Goal: Use online tool/utility: Utilize a website feature to perform a specific function

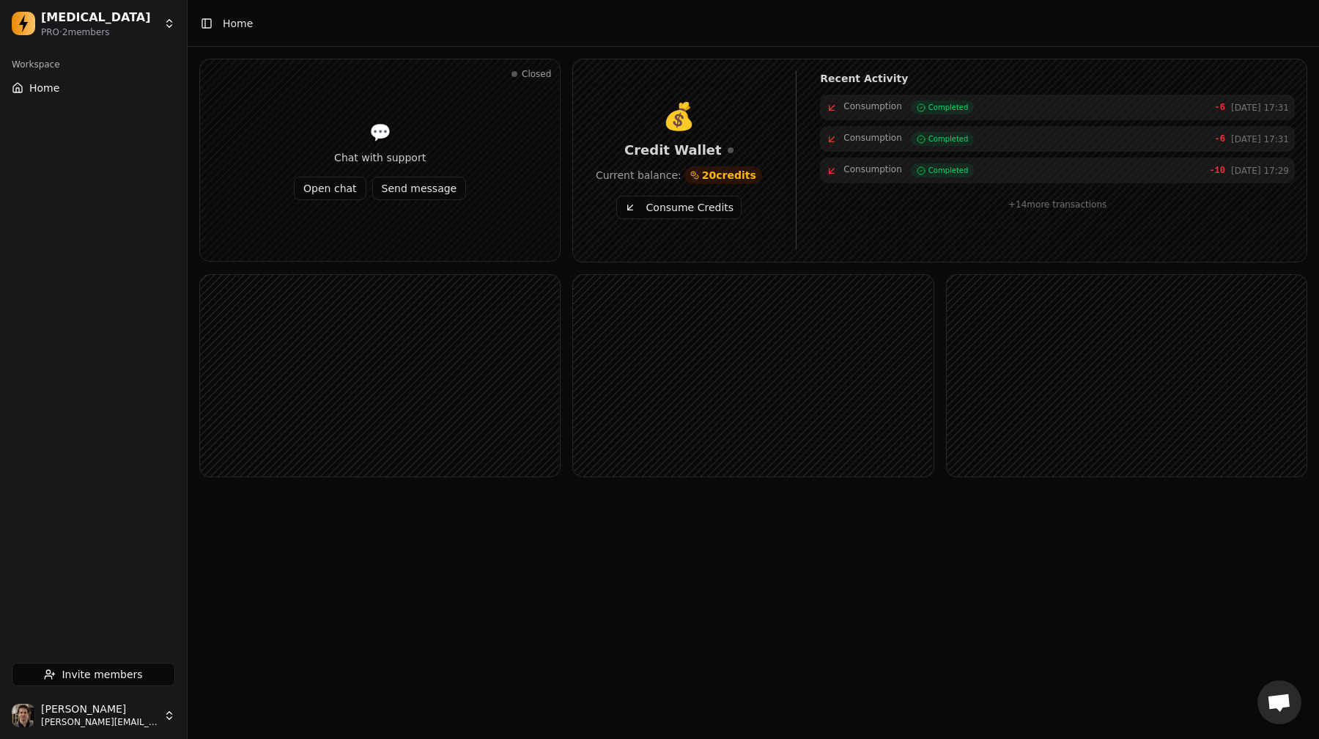
click at [695, 213] on button "Consume Credits" at bounding box center [678, 207] width 125 height 23
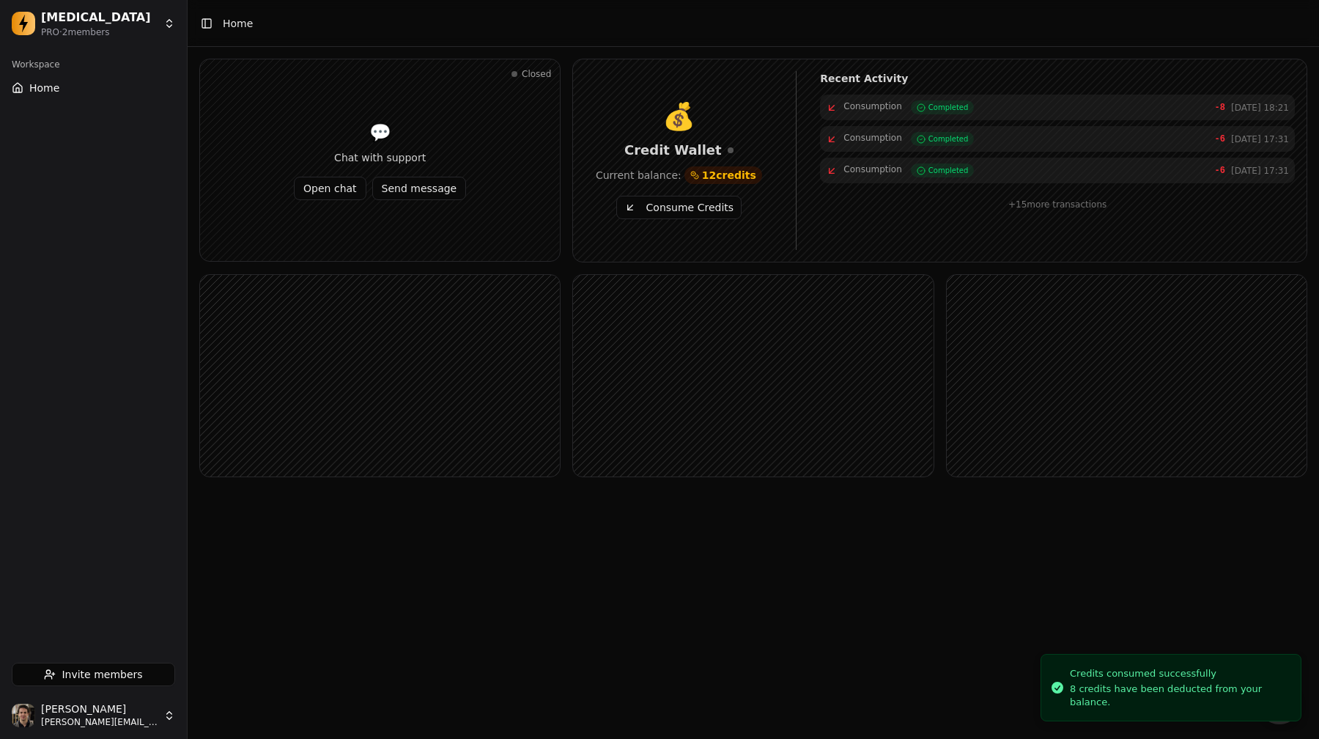
click at [695, 213] on button "Consume Credits" at bounding box center [678, 207] width 125 height 23
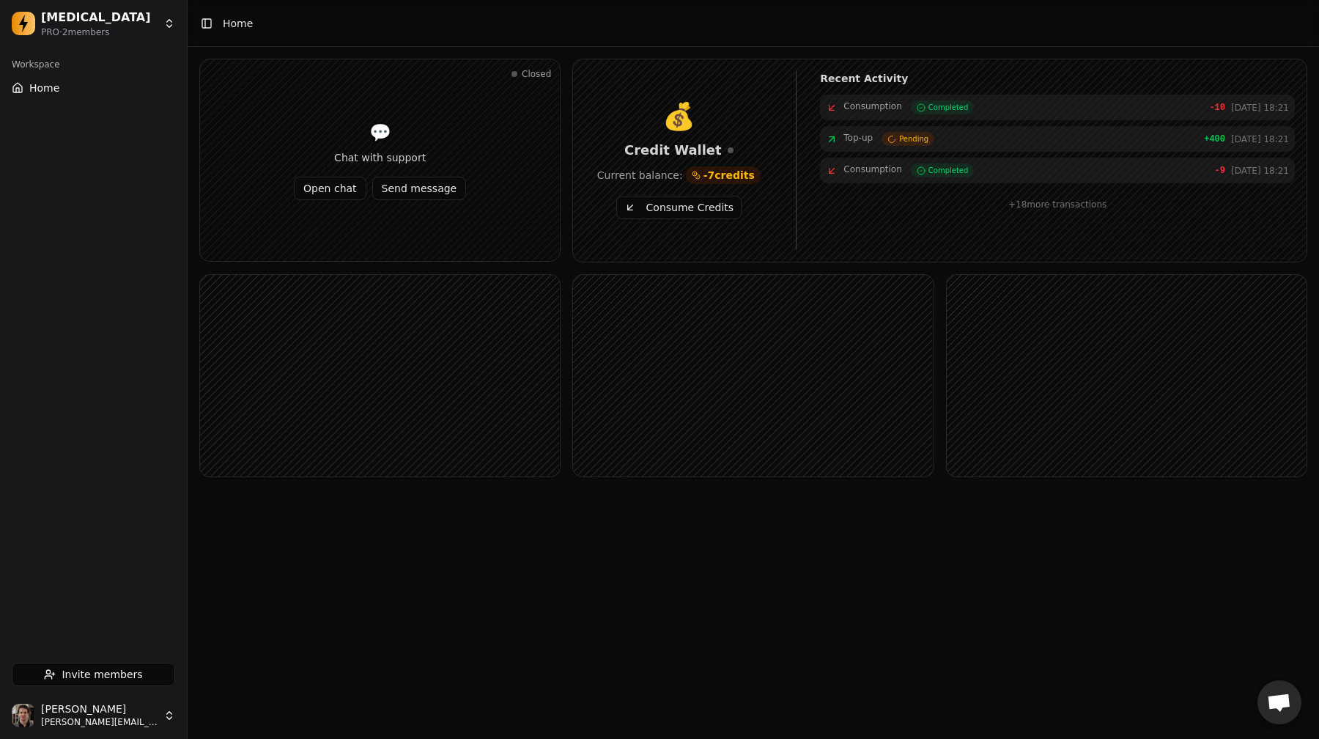
click at [695, 213] on button "Consume Credits" at bounding box center [678, 207] width 125 height 23
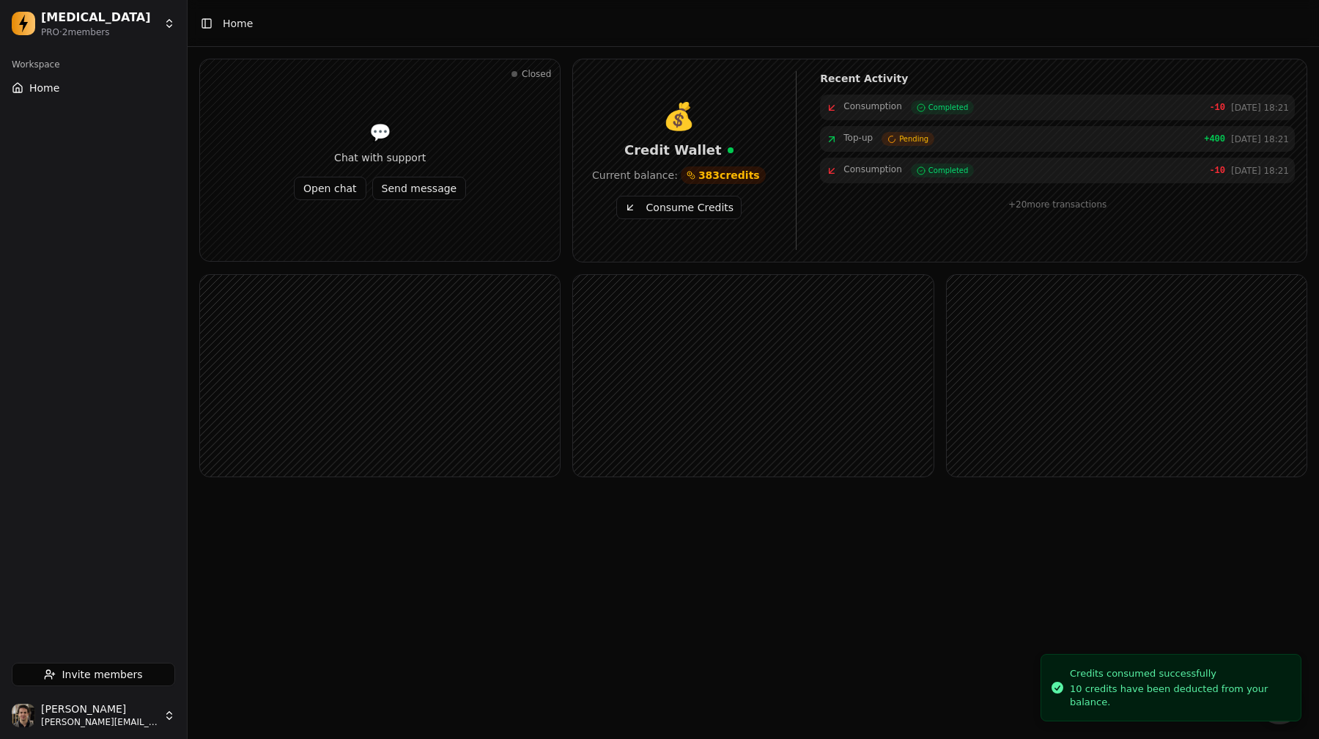
click at [695, 213] on button "Consume Credits" at bounding box center [678, 207] width 125 height 23
click at [938, 176] on link "Invoice" at bounding box center [975, 170] width 43 height 14
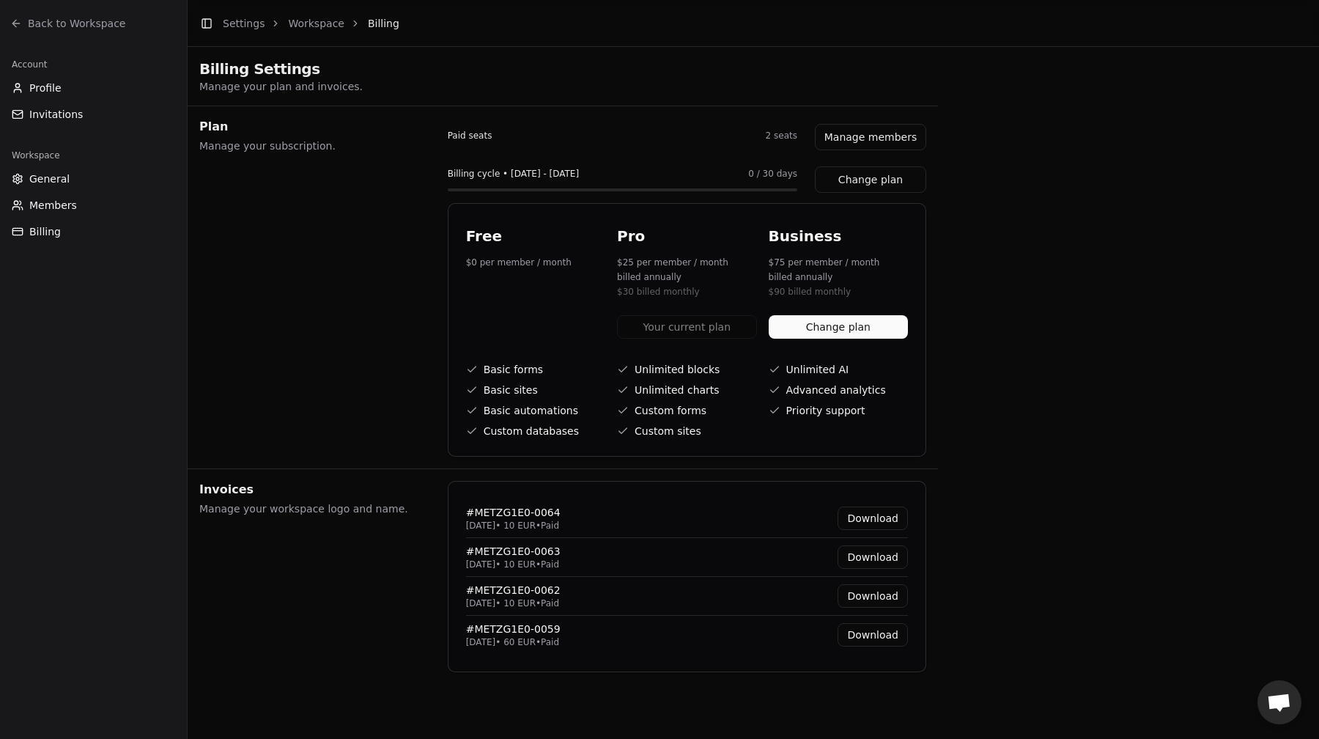
click at [93, 14] on link "Back to Workspace" at bounding box center [93, 23] width 175 height 23
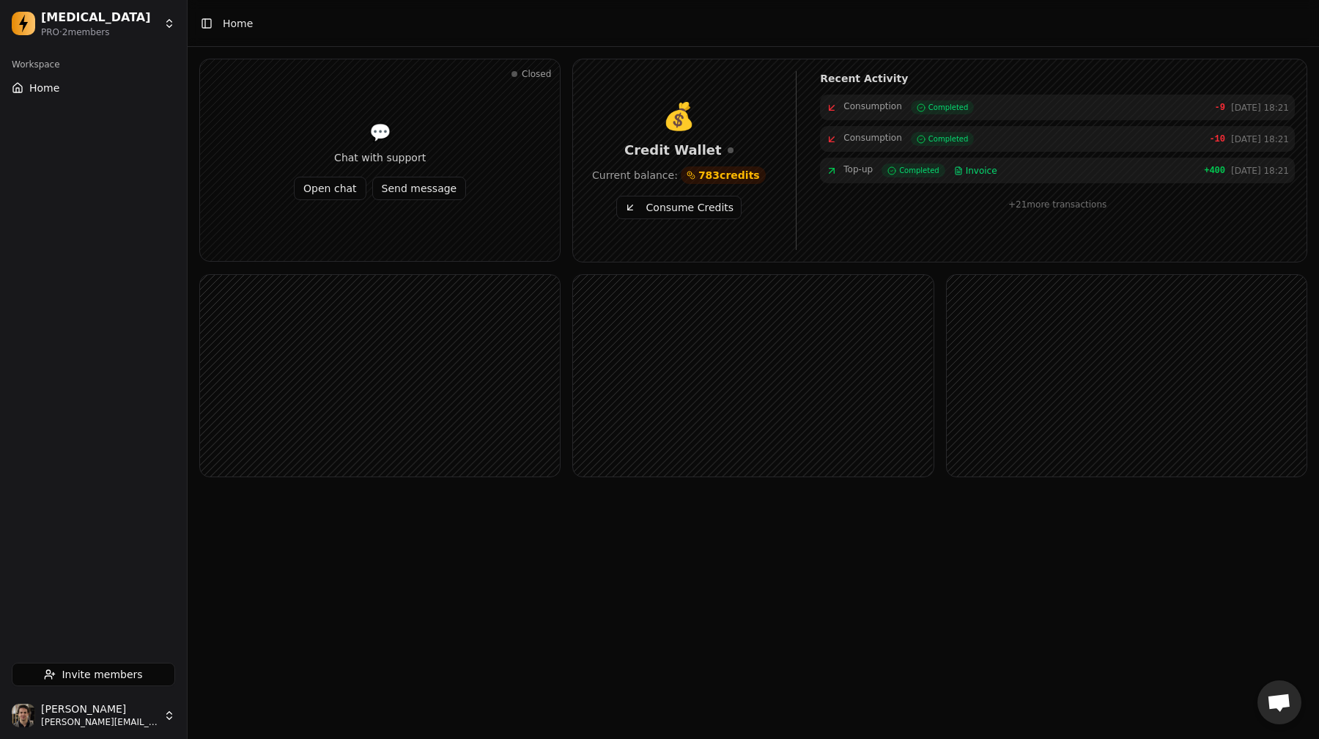
click at [666, 210] on button "Consume Credits" at bounding box center [678, 207] width 125 height 23
click at [657, 209] on button "Consume Credits" at bounding box center [678, 207] width 125 height 23
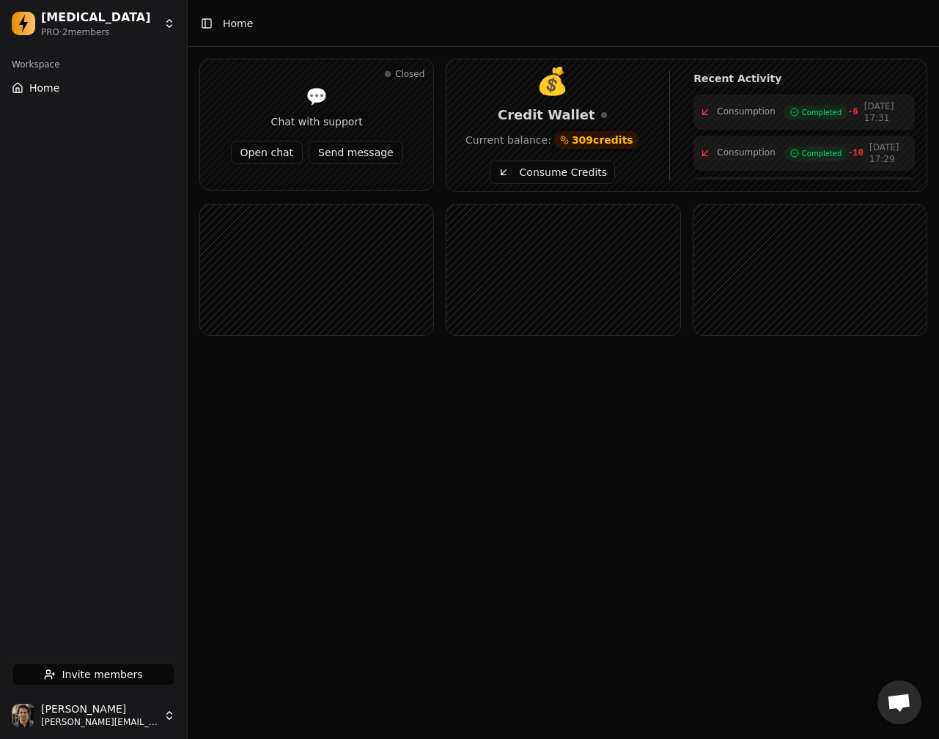
click at [582, 168] on button "Consume Credits" at bounding box center [551, 171] width 125 height 23
